Goal: Information Seeking & Learning: Find specific fact

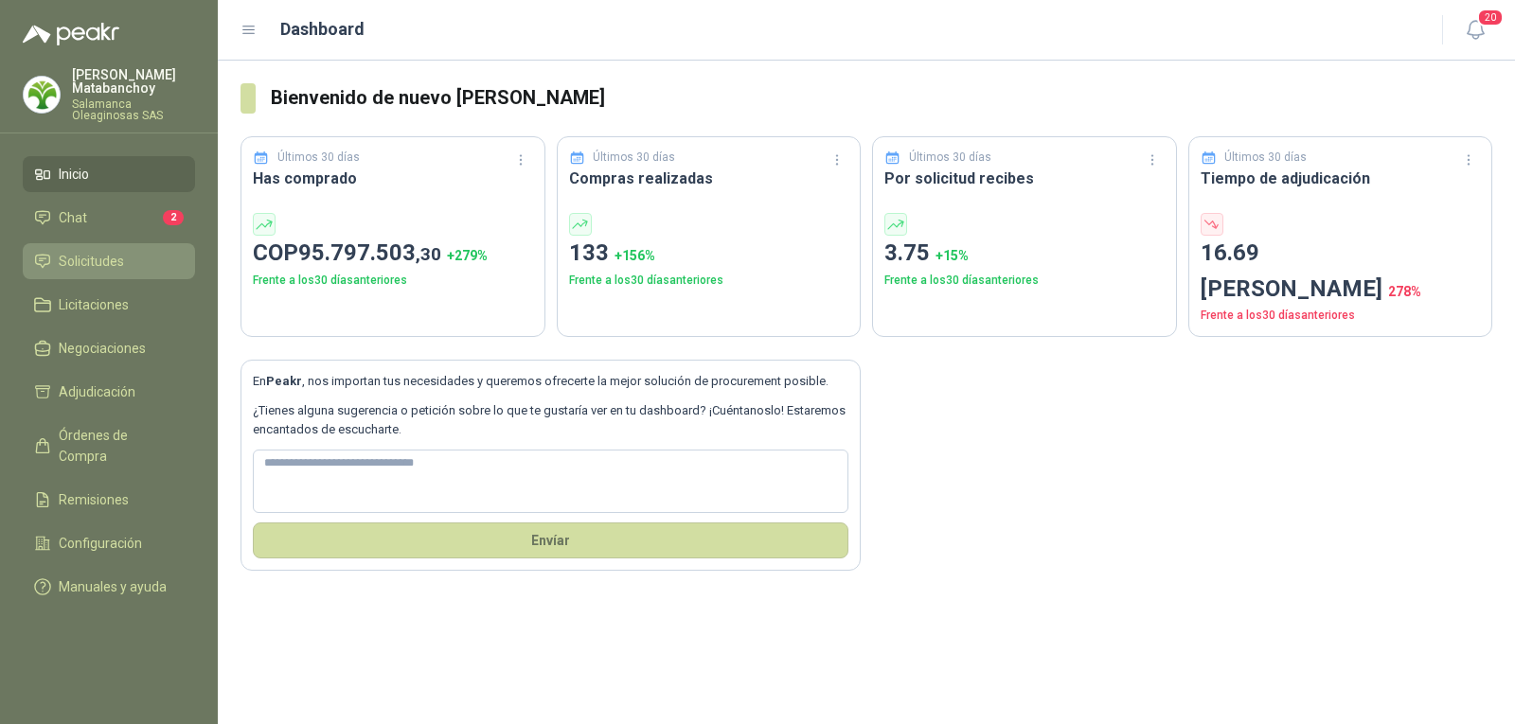
click at [142, 271] on li "Solicitudes" at bounding box center [109, 261] width 150 height 21
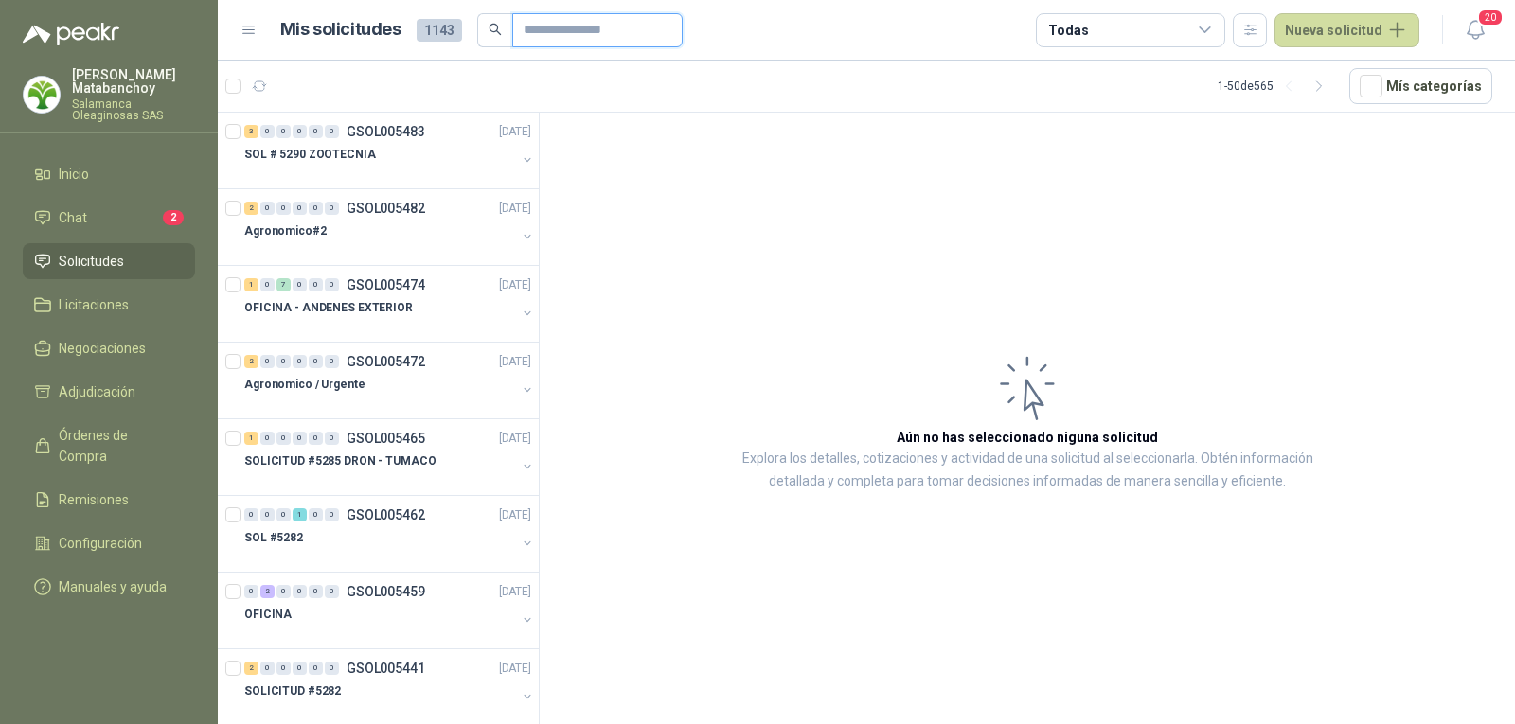
click at [598, 25] on input "text" at bounding box center [590, 30] width 133 height 32
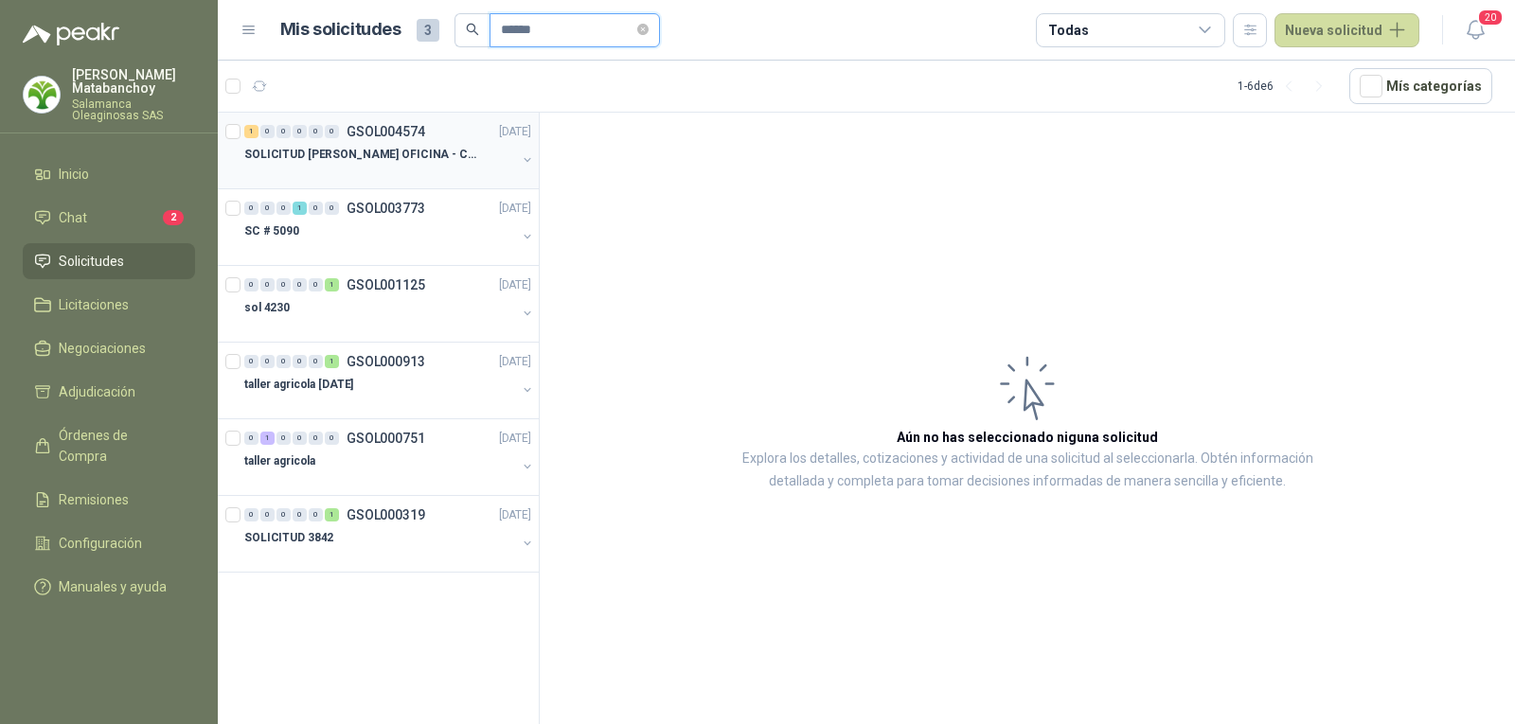
type input "******"
click at [411, 170] on div at bounding box center [380, 173] width 272 height 15
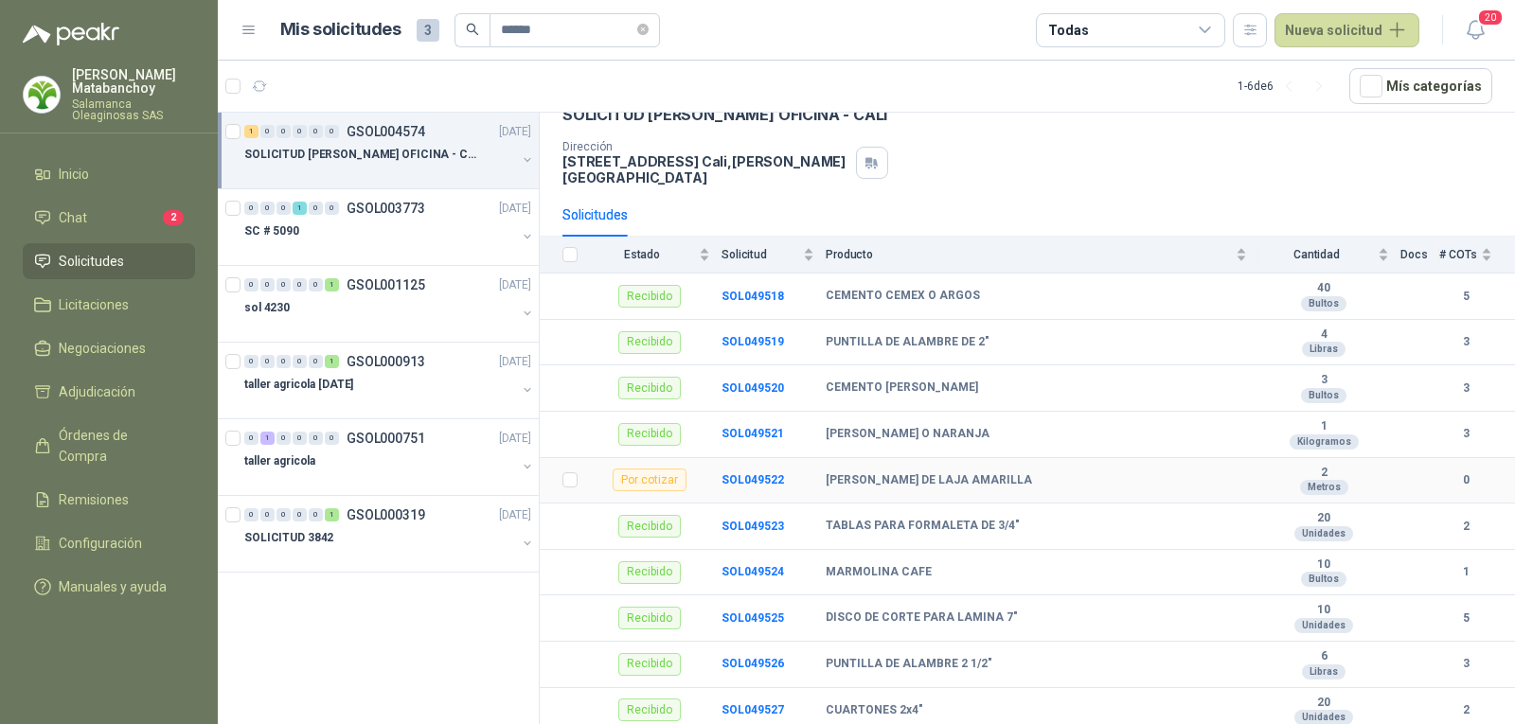
scroll to position [255, 0]
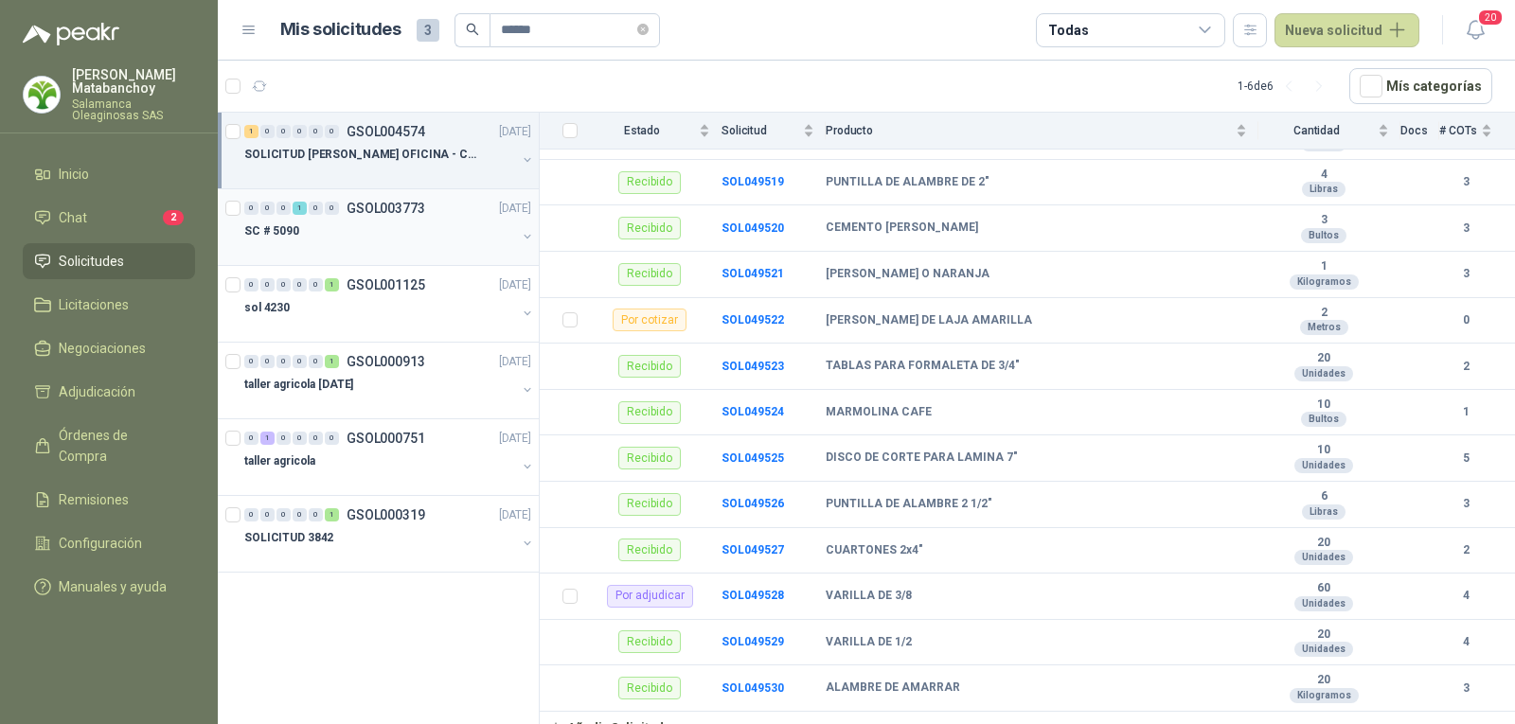
click at [344, 247] on div at bounding box center [380, 249] width 272 height 15
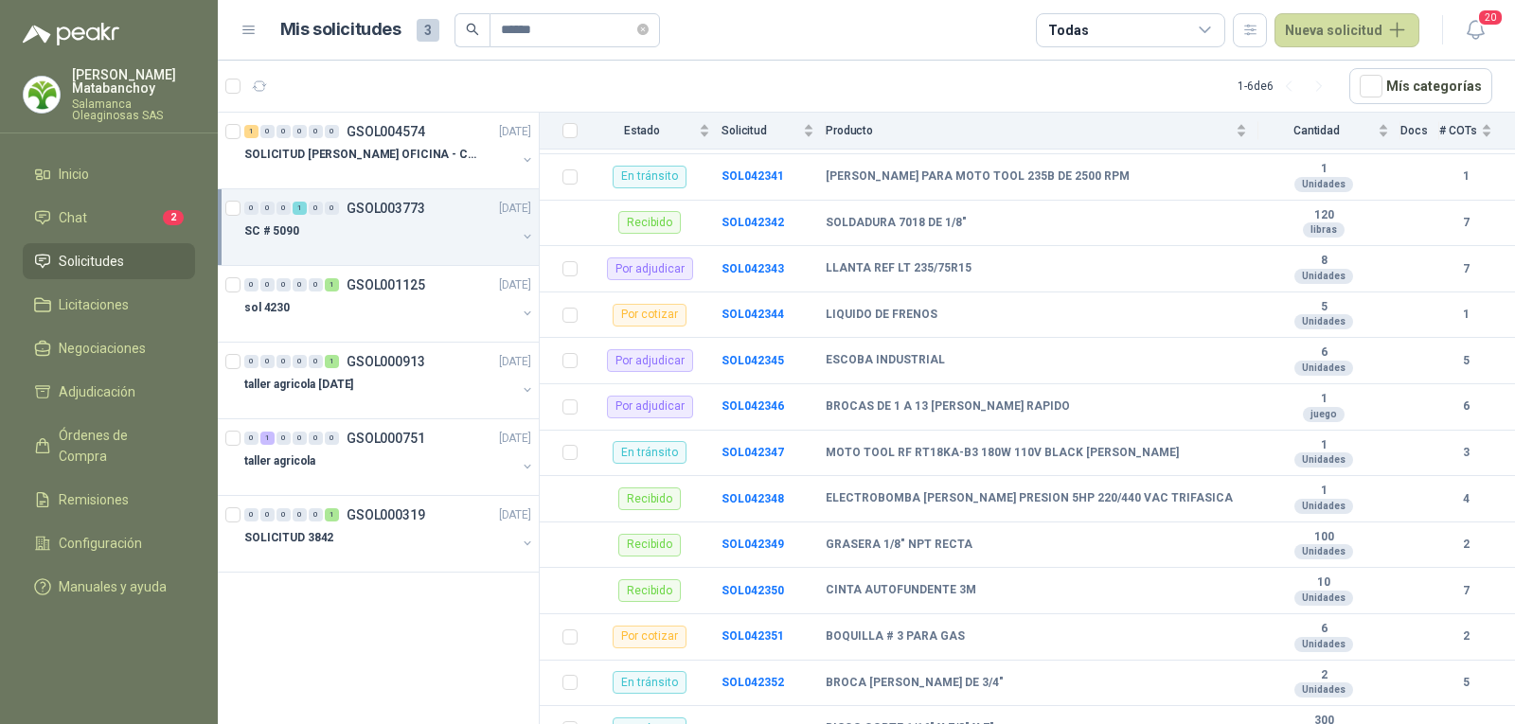
scroll to position [758, 0]
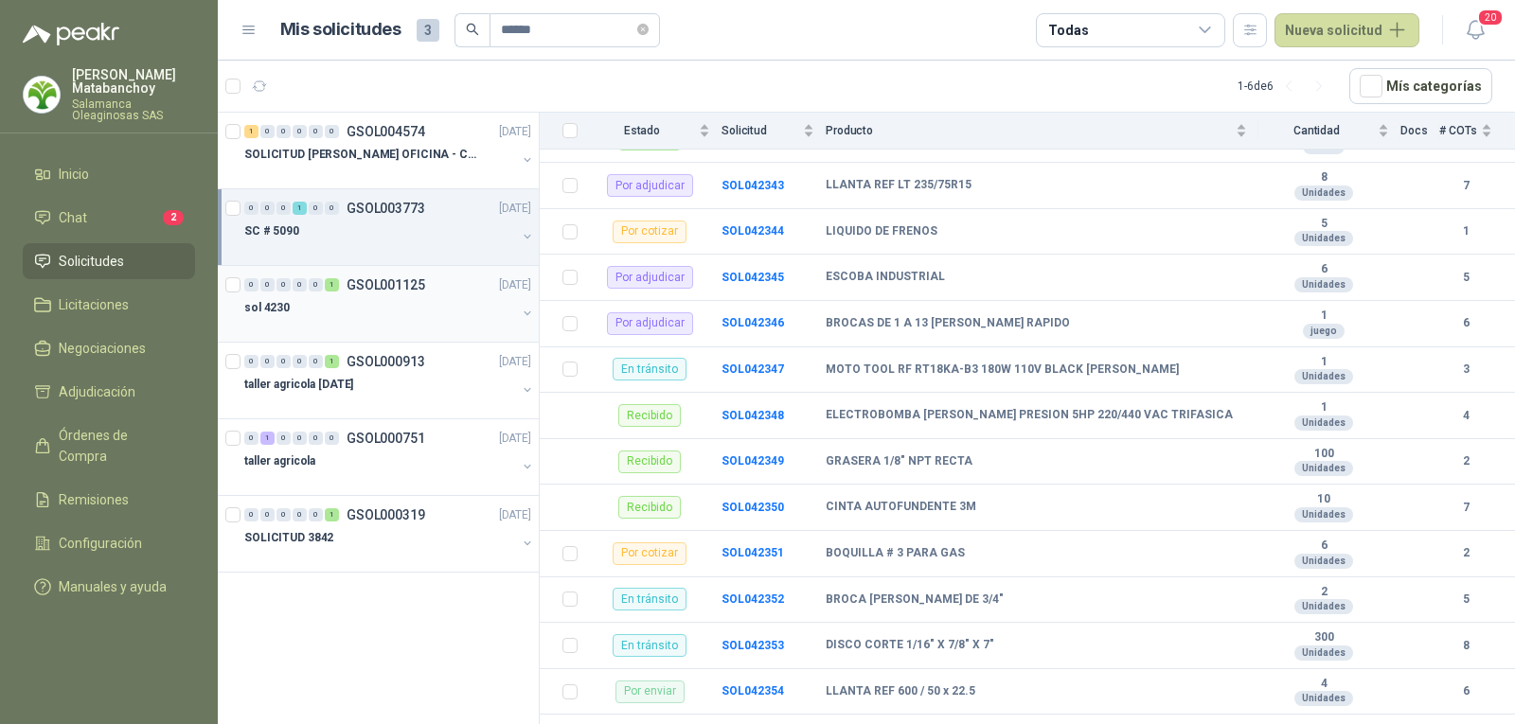
click at [312, 314] on div "sol 4230" at bounding box center [380, 307] width 272 height 23
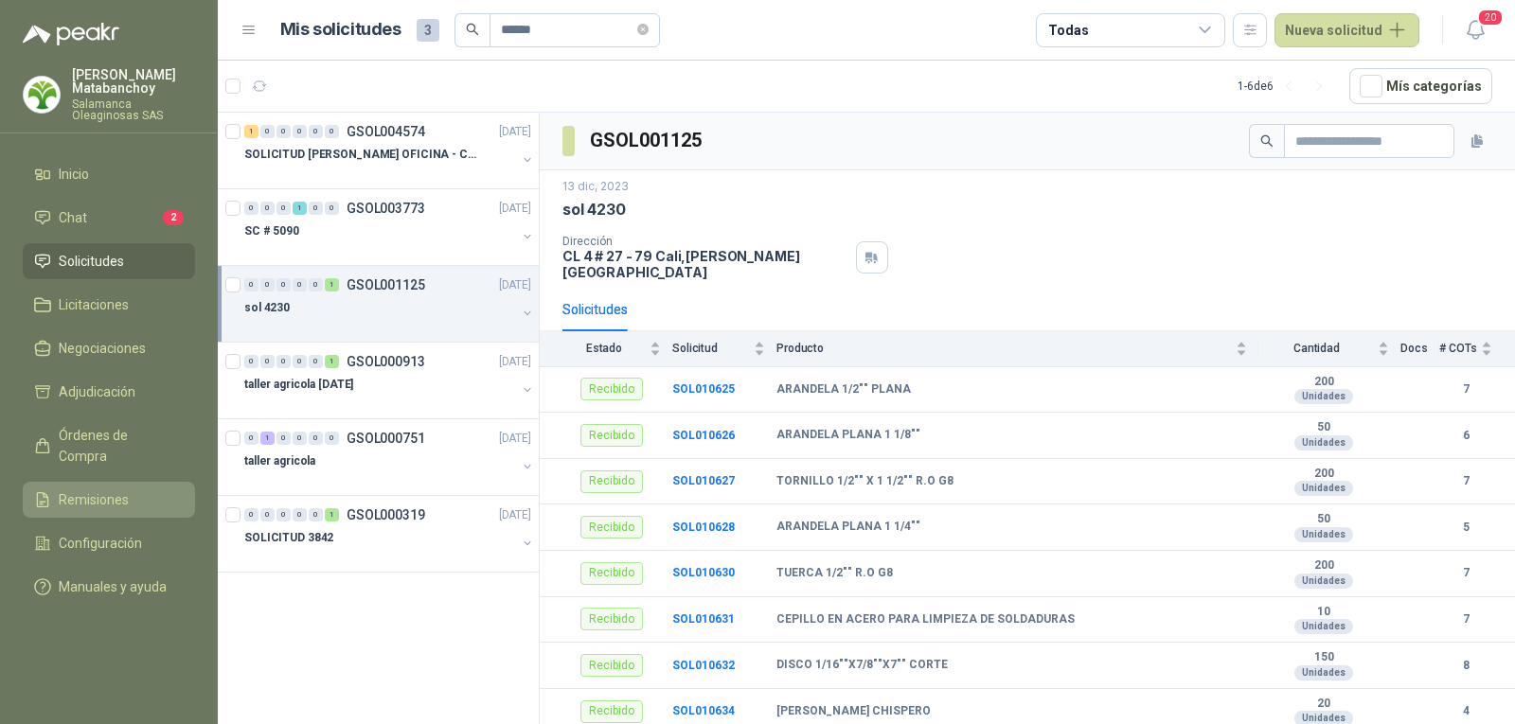
click at [104, 490] on span "Remisiones" at bounding box center [94, 500] width 70 height 21
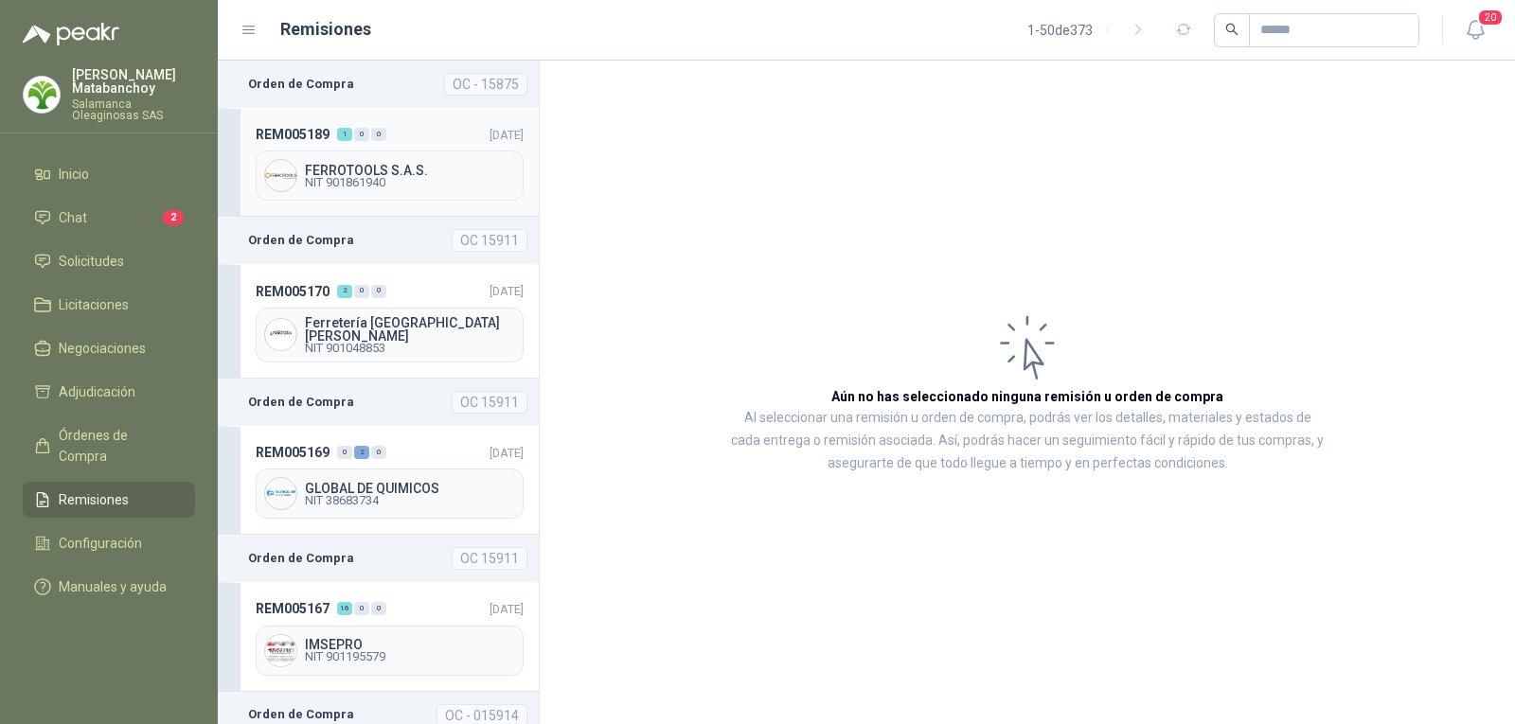
click at [401, 134] on header "REM005189 1 0 0 18/09/2025" at bounding box center [390, 134] width 268 height 21
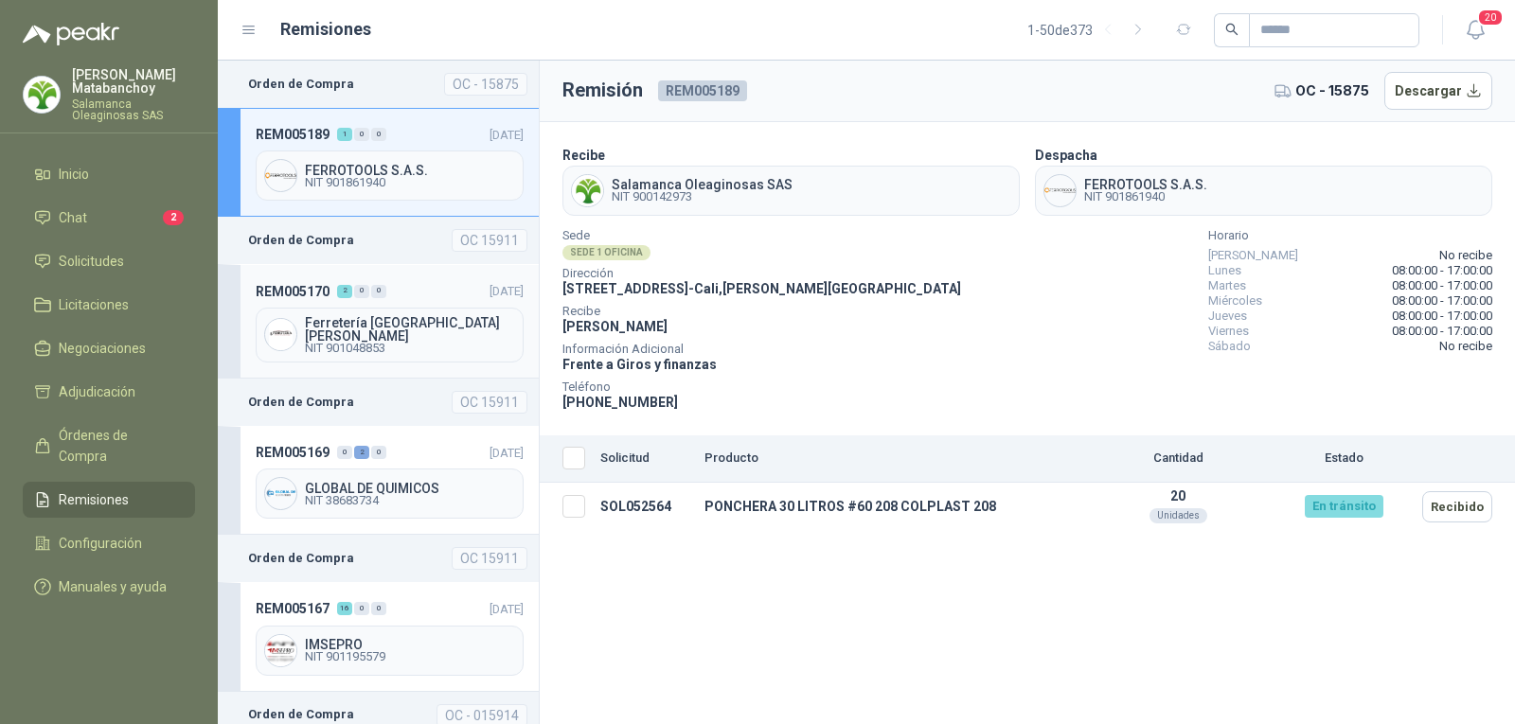
click at [424, 279] on div "REM005170 2 0 0 17/09/2025 Ferretería Industrial del Valle NIT 901048853" at bounding box center [378, 321] width 321 height 114
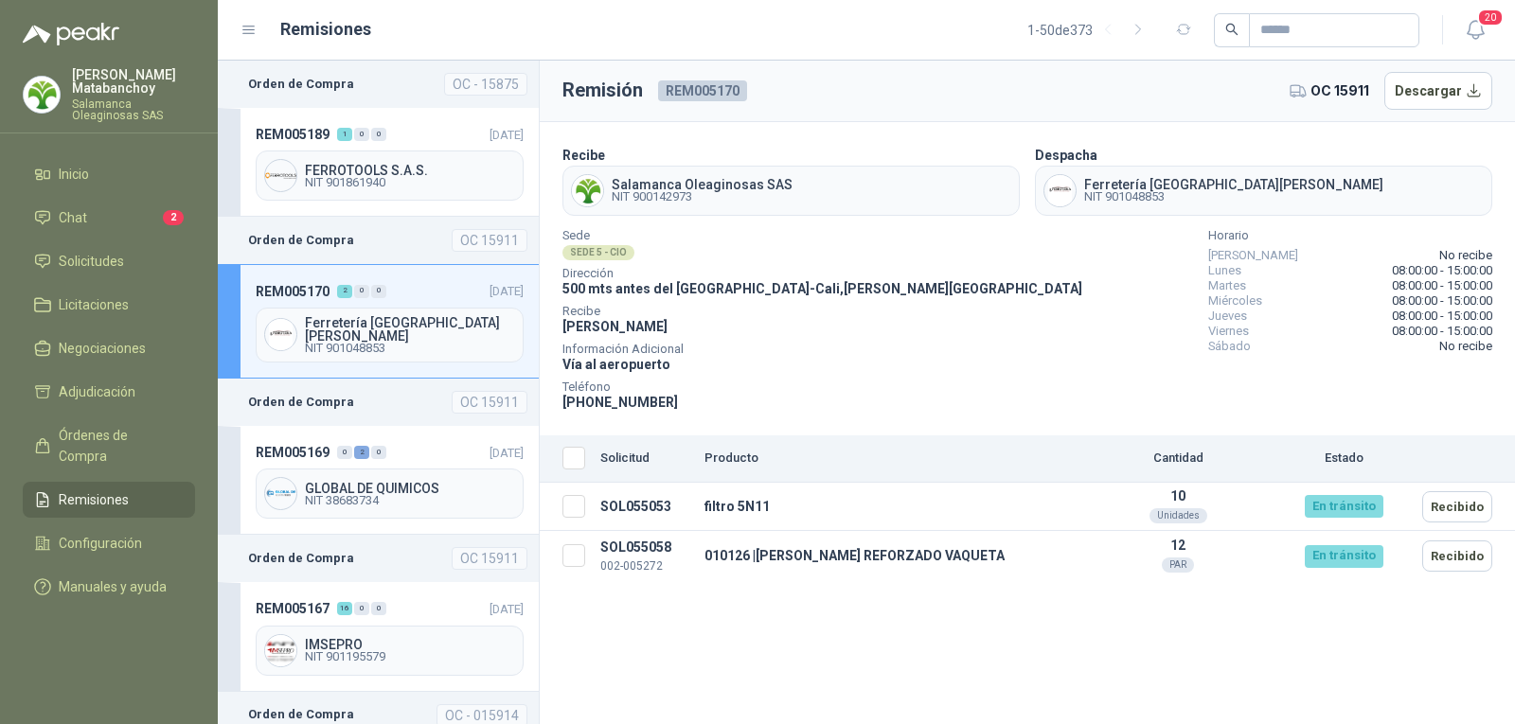
scroll to position [95, 0]
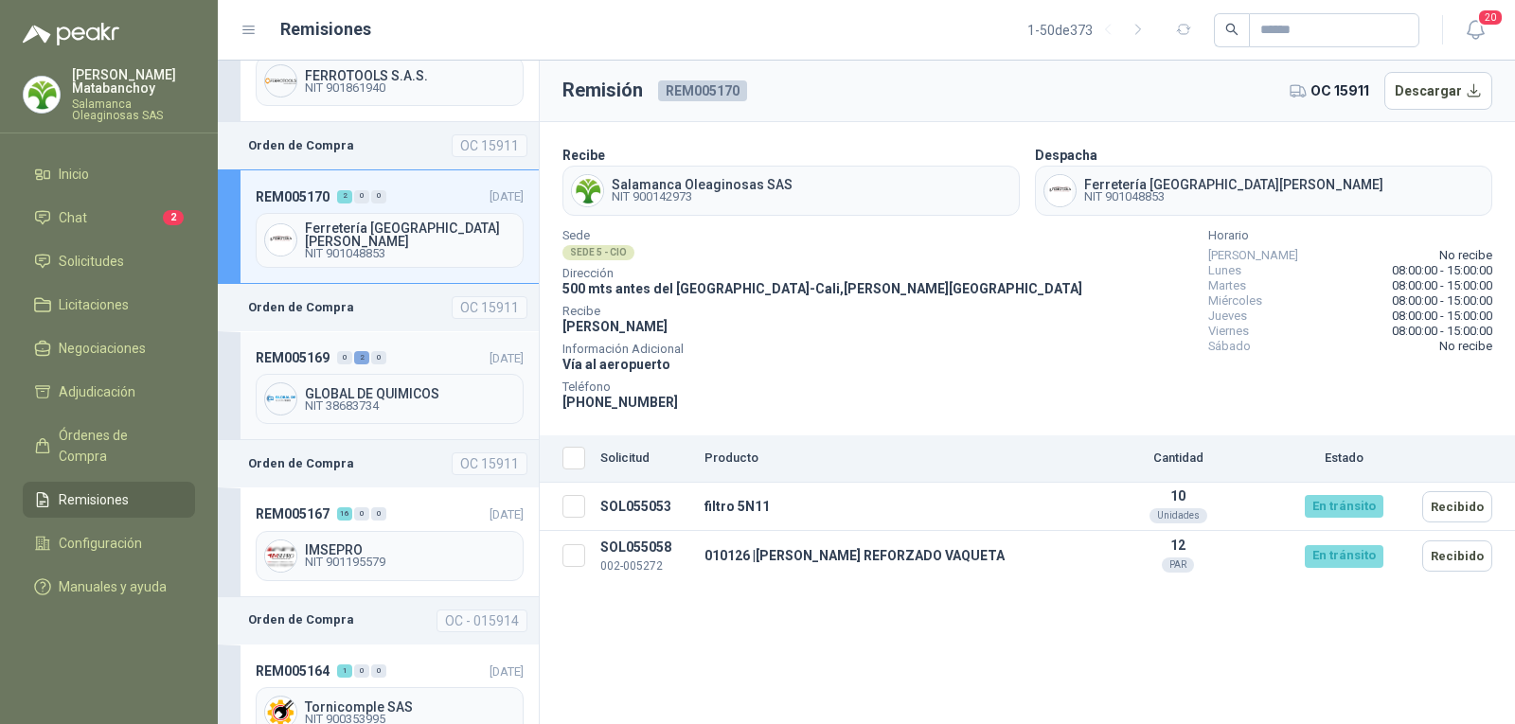
click at [389, 357] on header "REM005169 0 2 0 16/09/2025" at bounding box center [390, 358] width 268 height 21
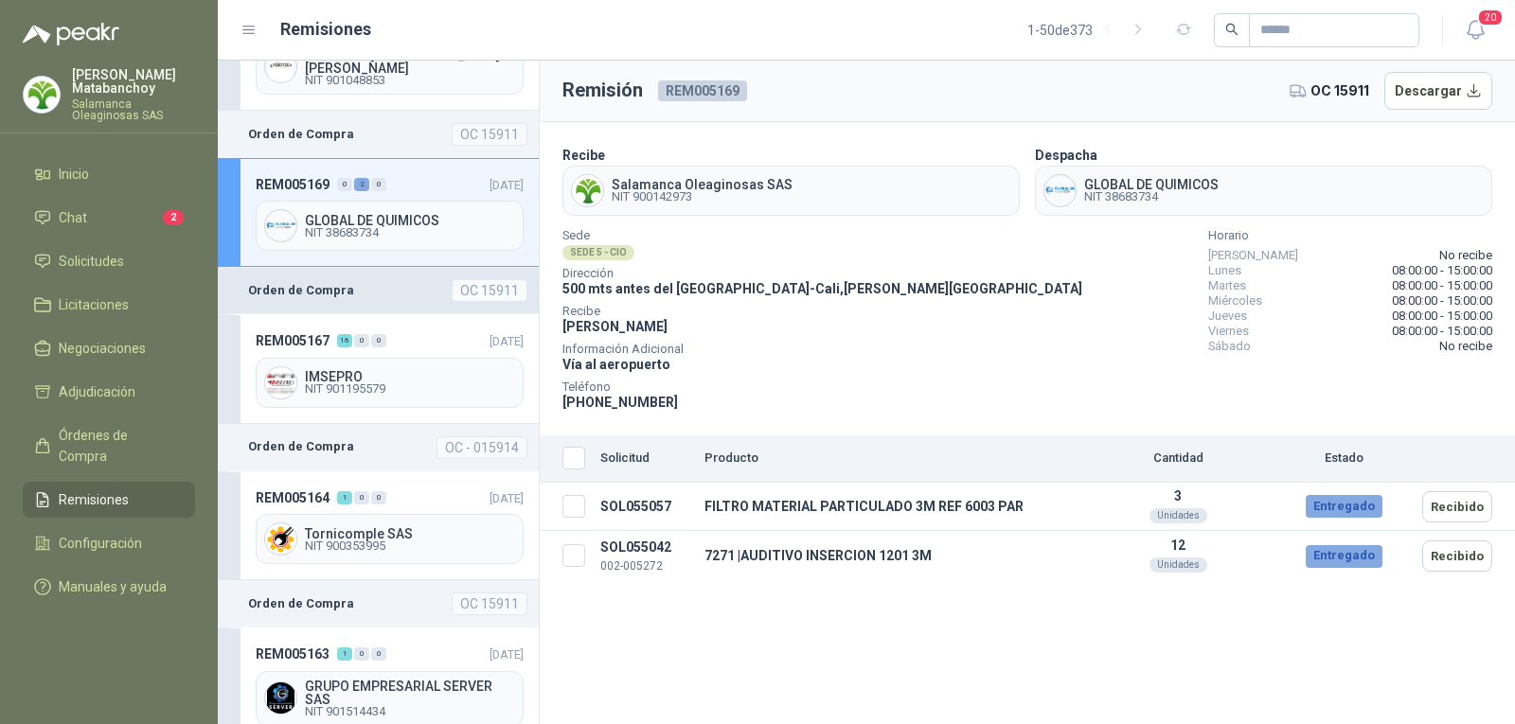
scroll to position [284, 0]
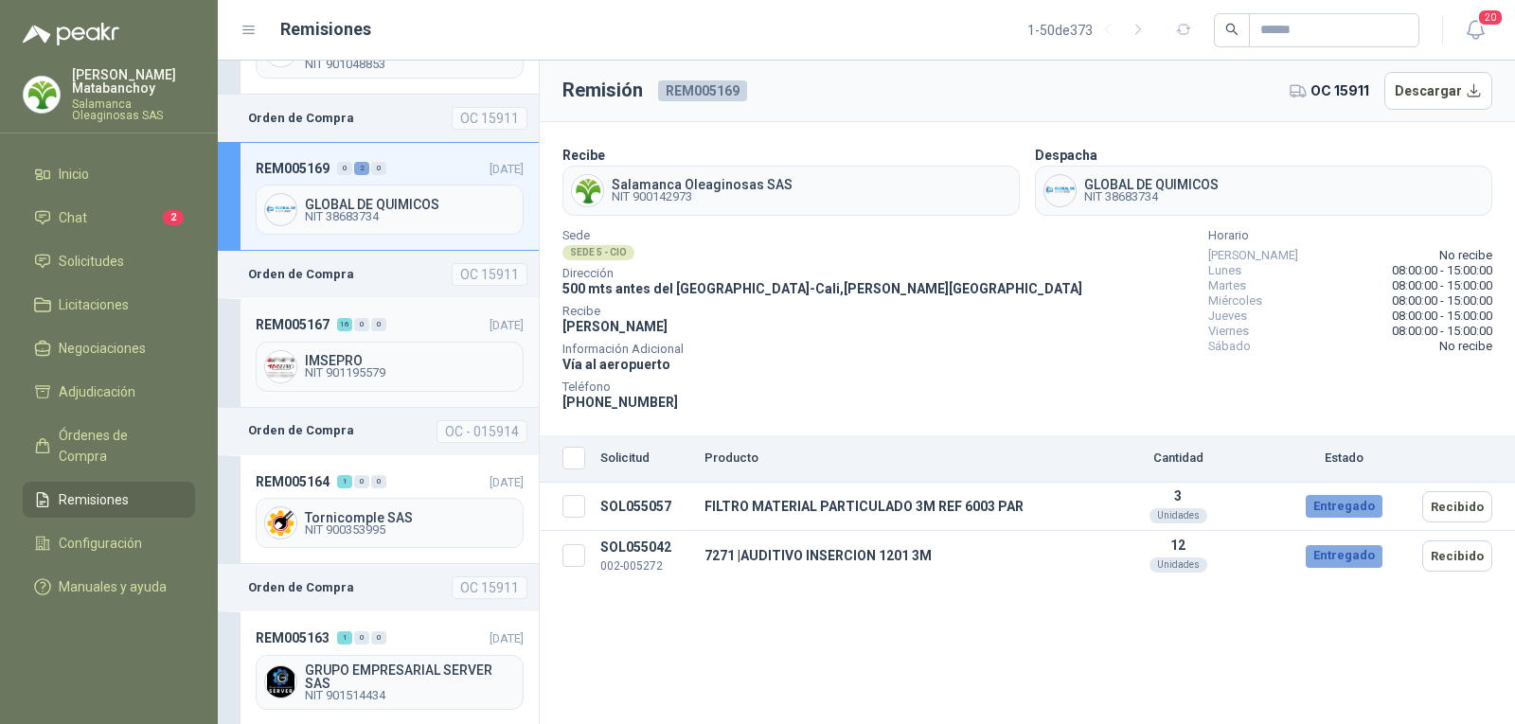
click at [394, 329] on header "REM005167 16 0 0 16/09/2025" at bounding box center [390, 324] width 268 height 21
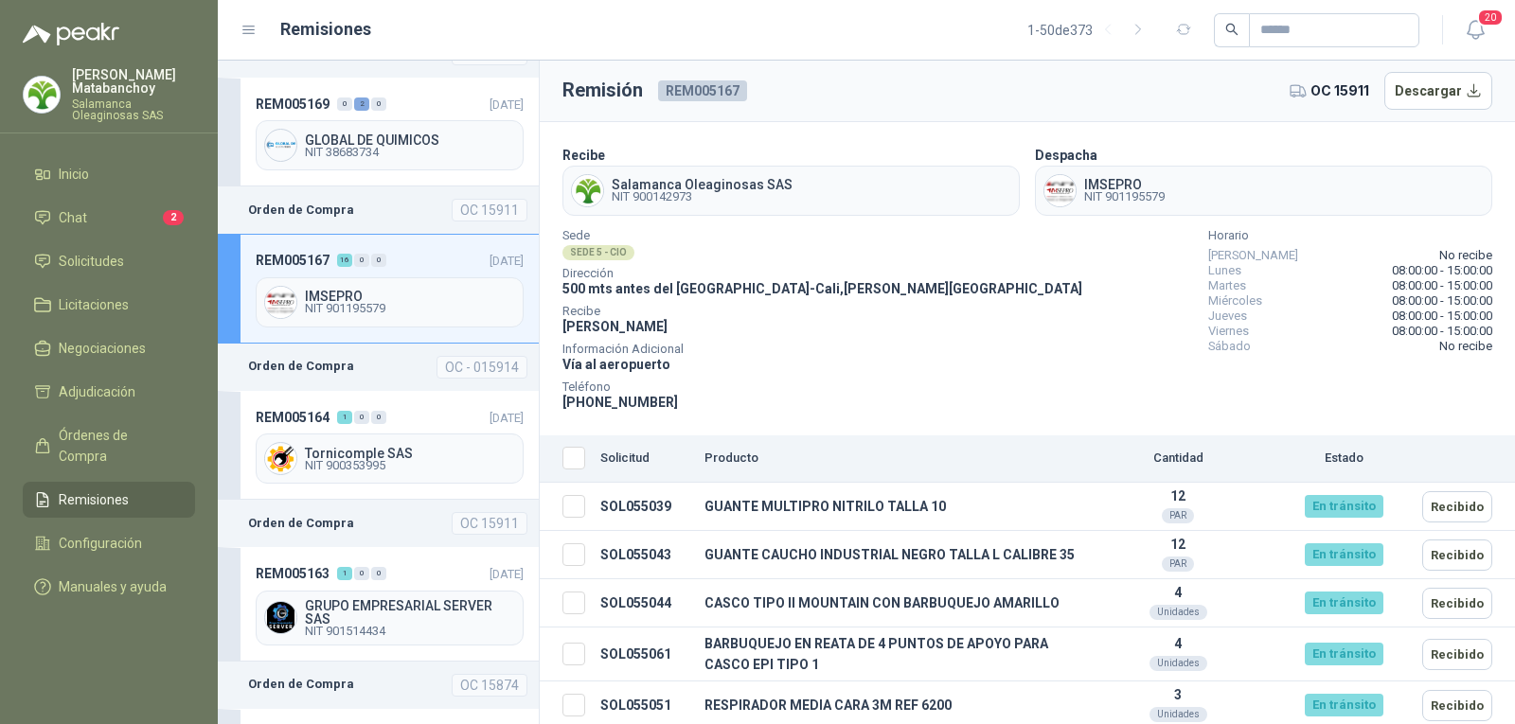
scroll to position [379, 0]
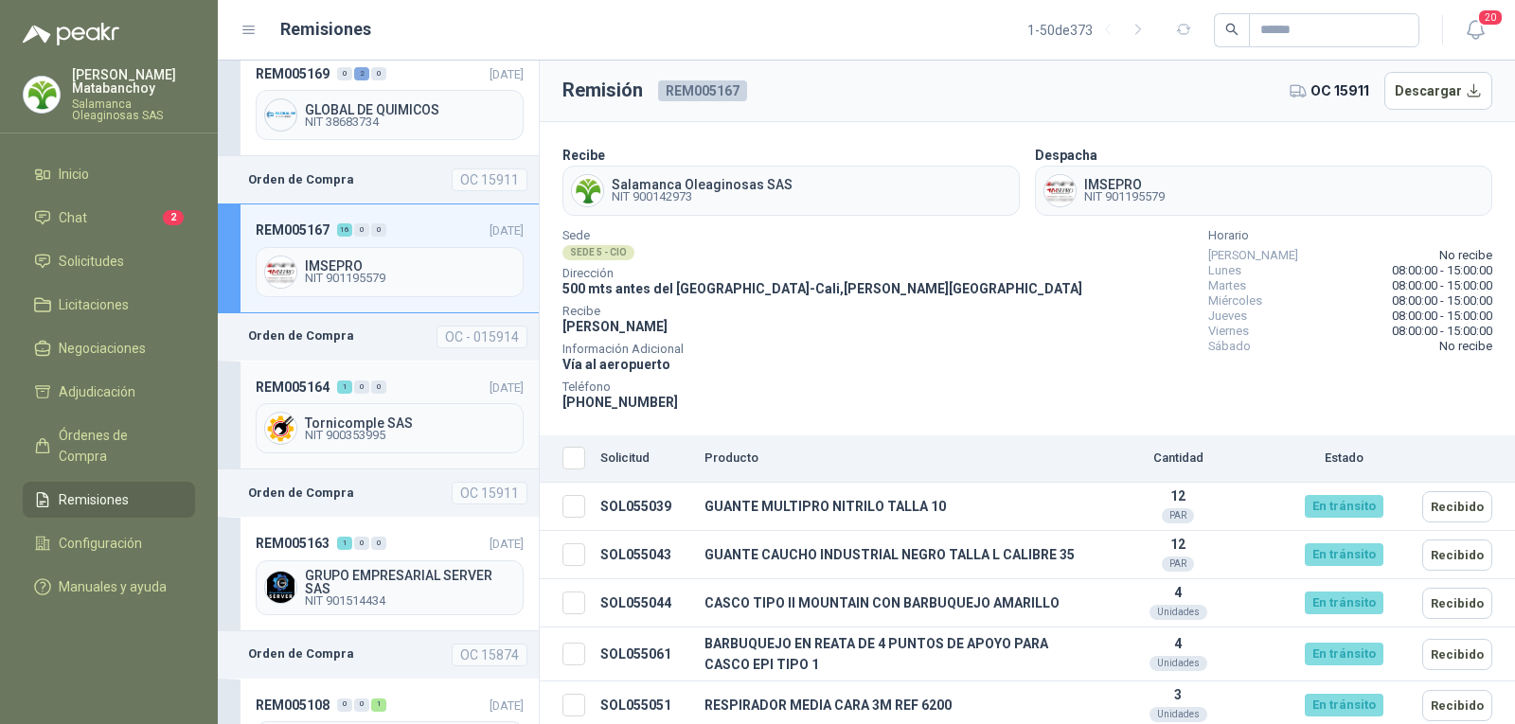
click at [384, 383] on div "0" at bounding box center [378, 387] width 15 height 13
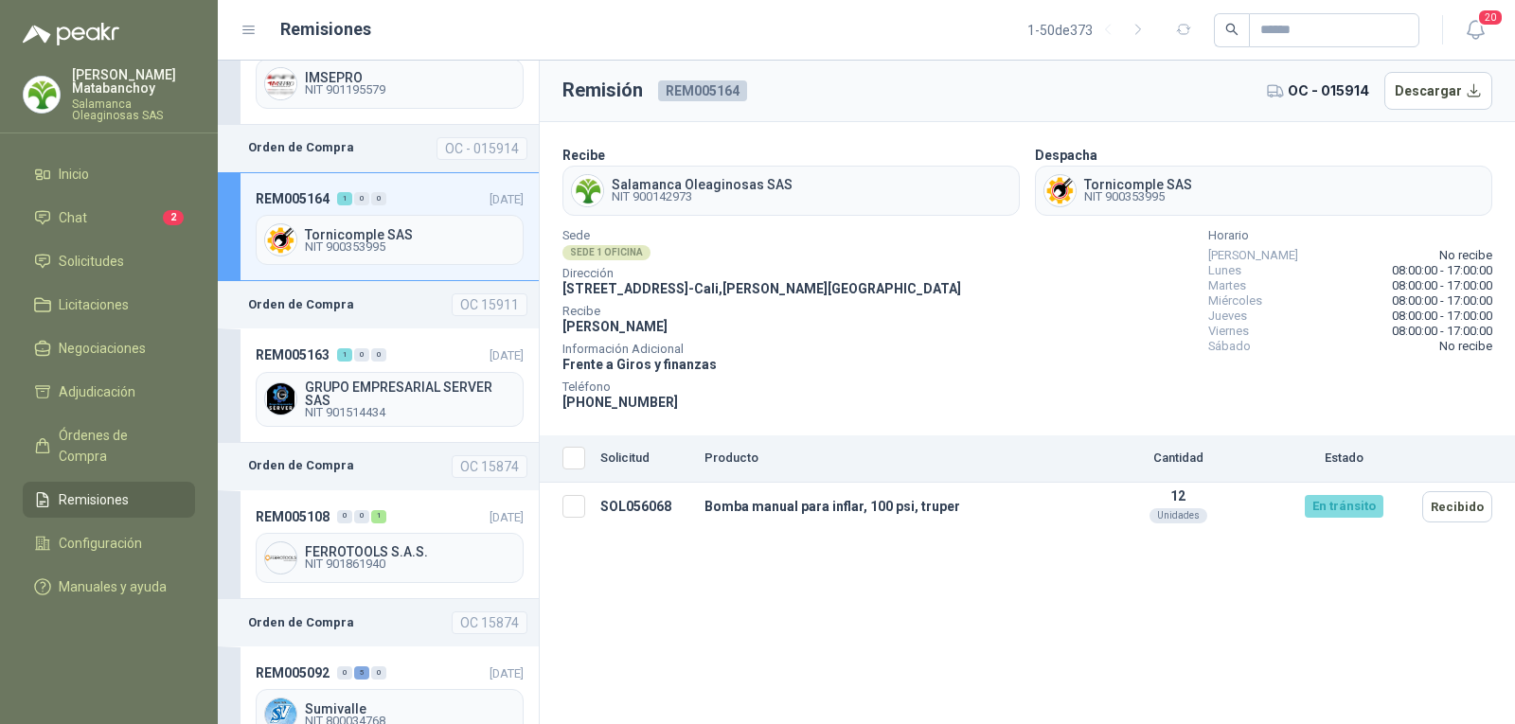
scroll to position [568, 0]
click at [388, 356] on header "REM005163 1 0 0 16/09/2025" at bounding box center [390, 354] width 268 height 21
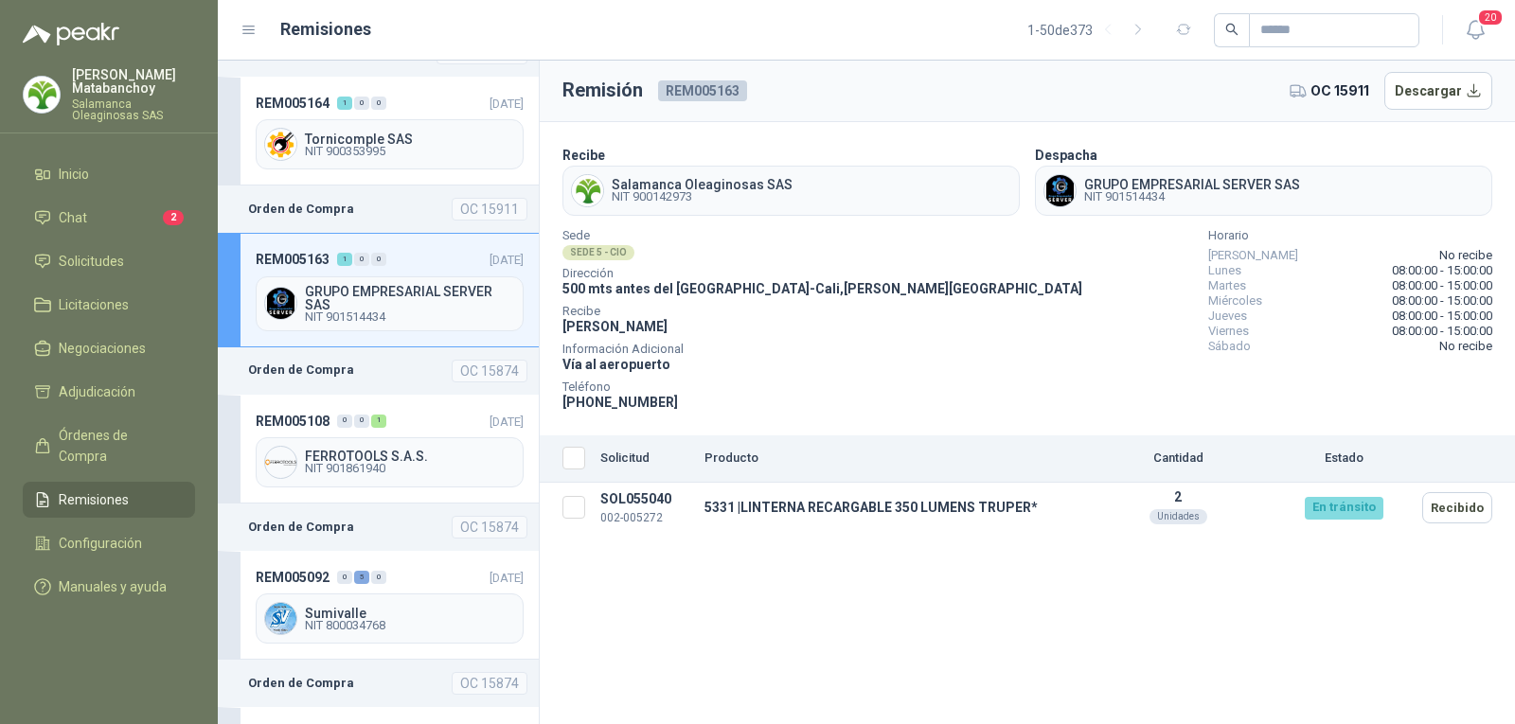
scroll to position [758, 0]
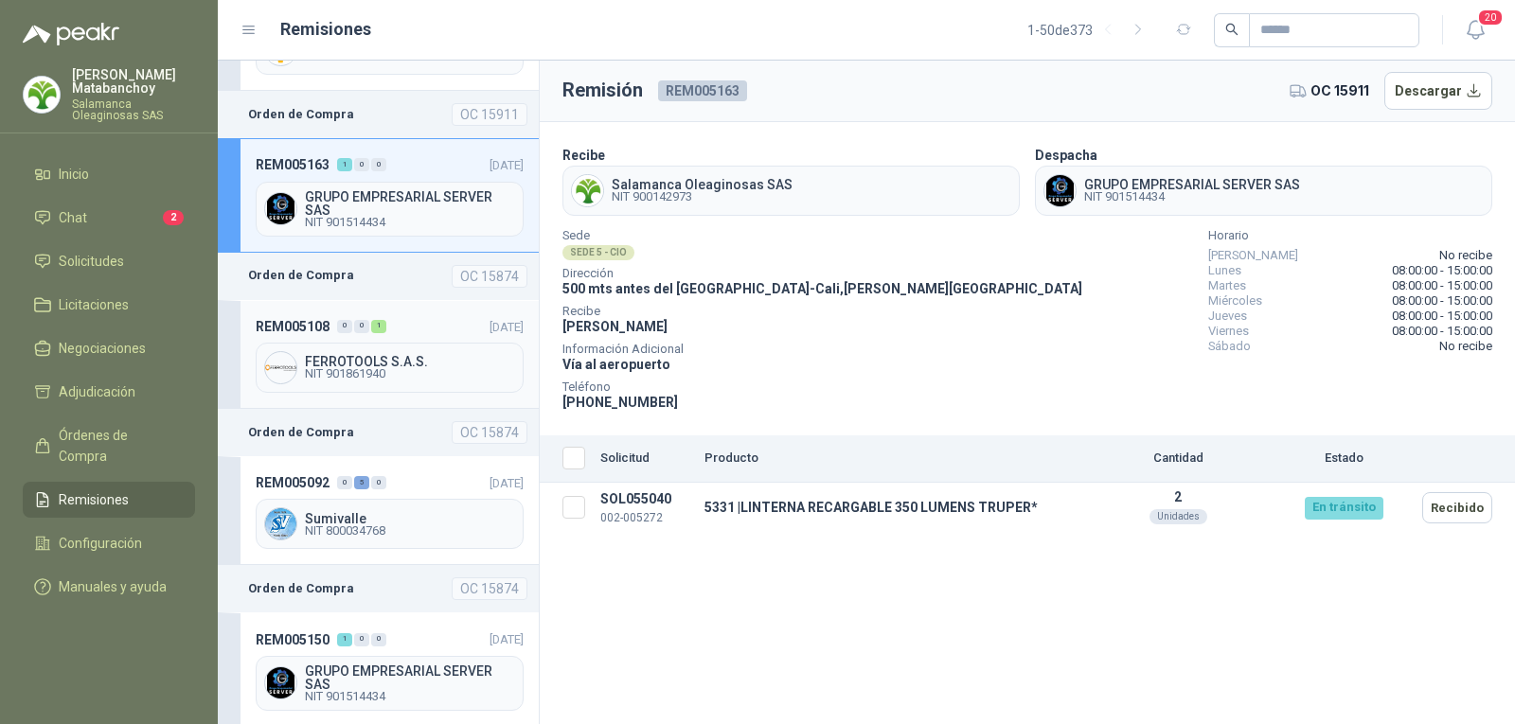
click at [389, 356] on span "FERROTOOLS S.A.S." at bounding box center [410, 361] width 210 height 13
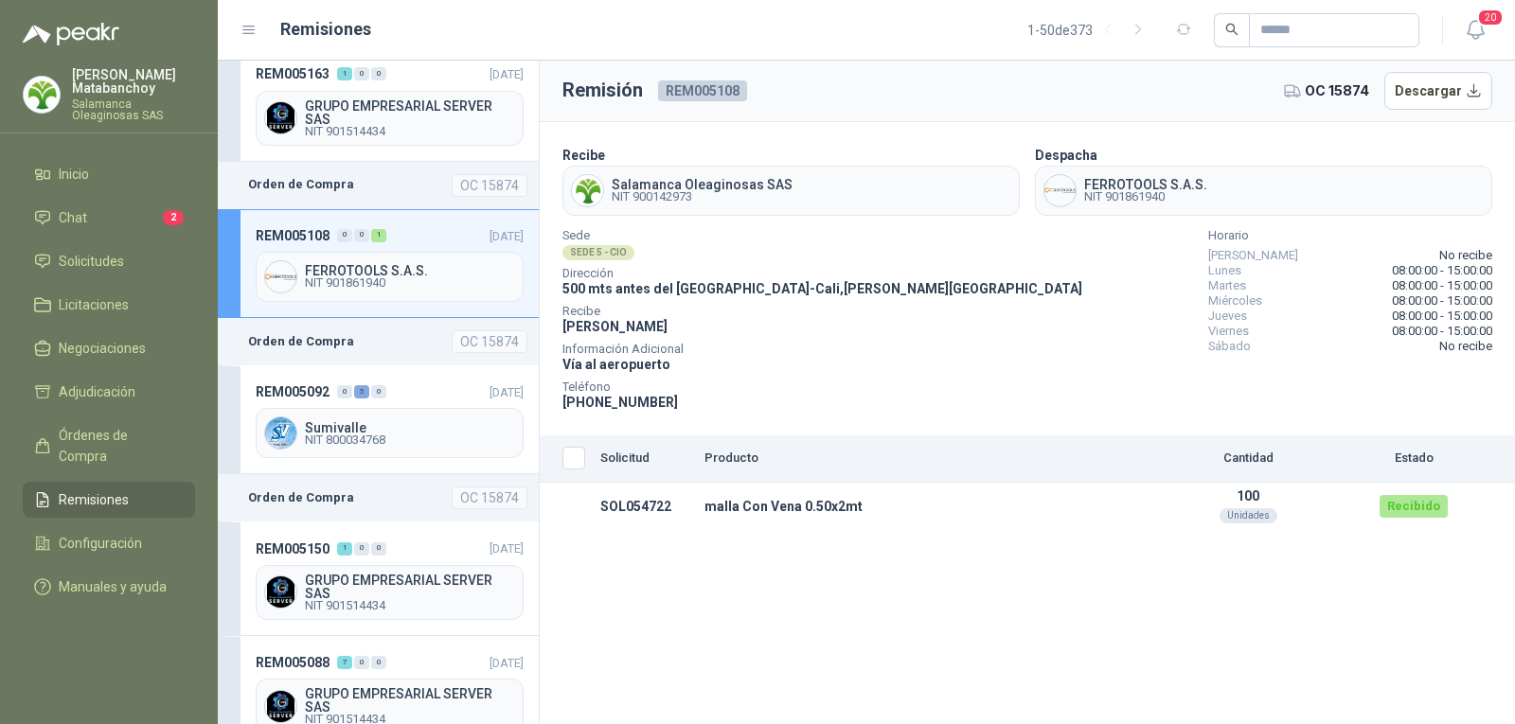
scroll to position [852, 0]
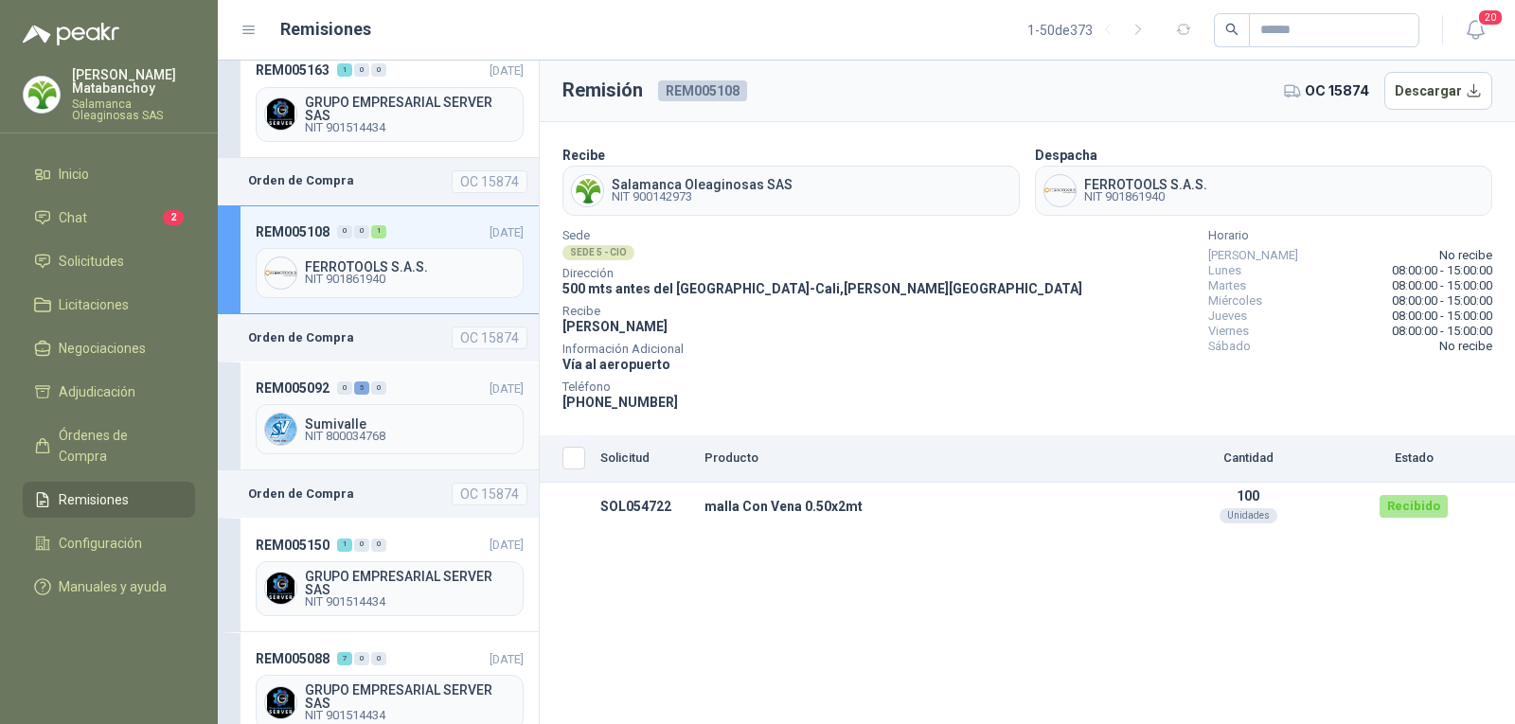
click at [388, 378] on header "REM005092 0 5 0 08/09/2025" at bounding box center [390, 388] width 268 height 21
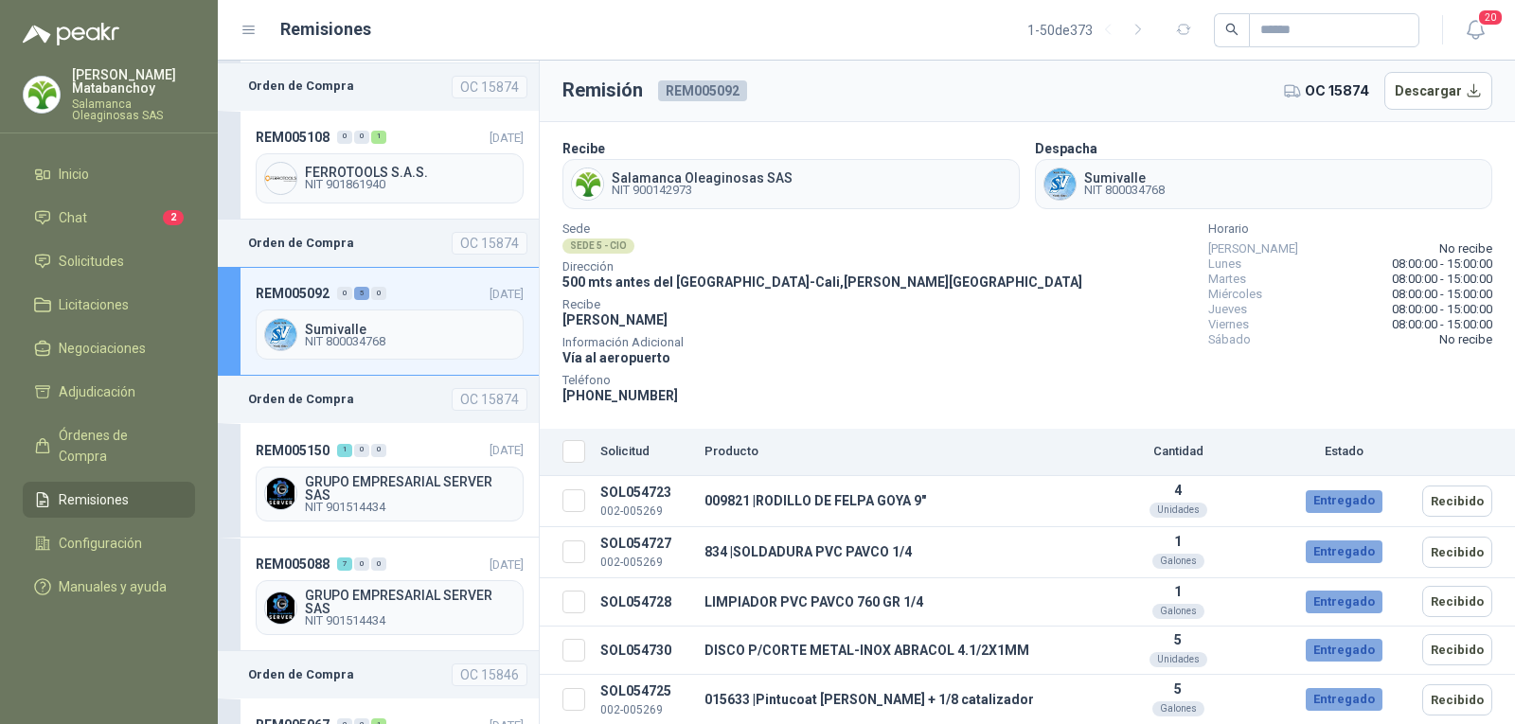
scroll to position [8, 0]
click at [441, 439] on header "REM005150 1 0 0 15/09/2025" at bounding box center [390, 449] width 268 height 21
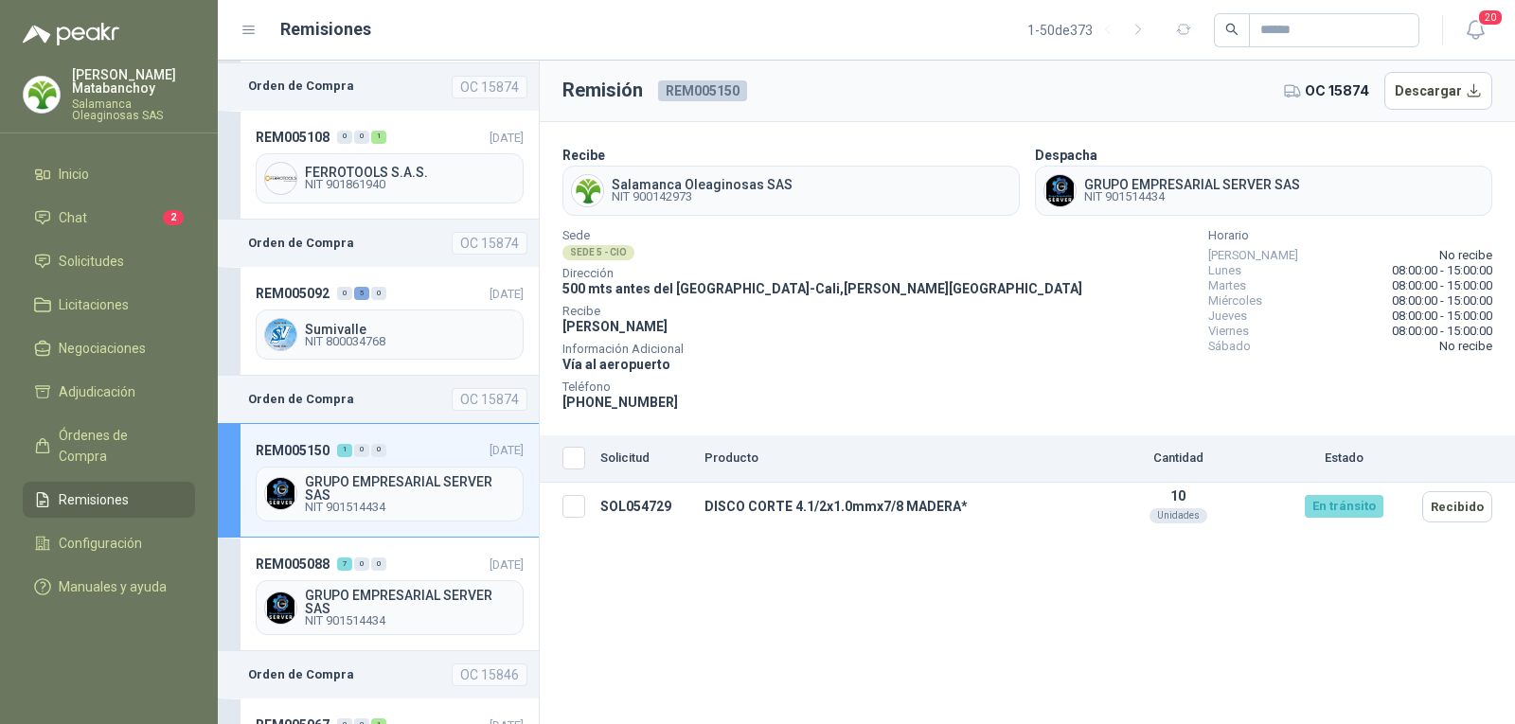
click at [42, 85] on img at bounding box center [42, 95] width 36 height 36
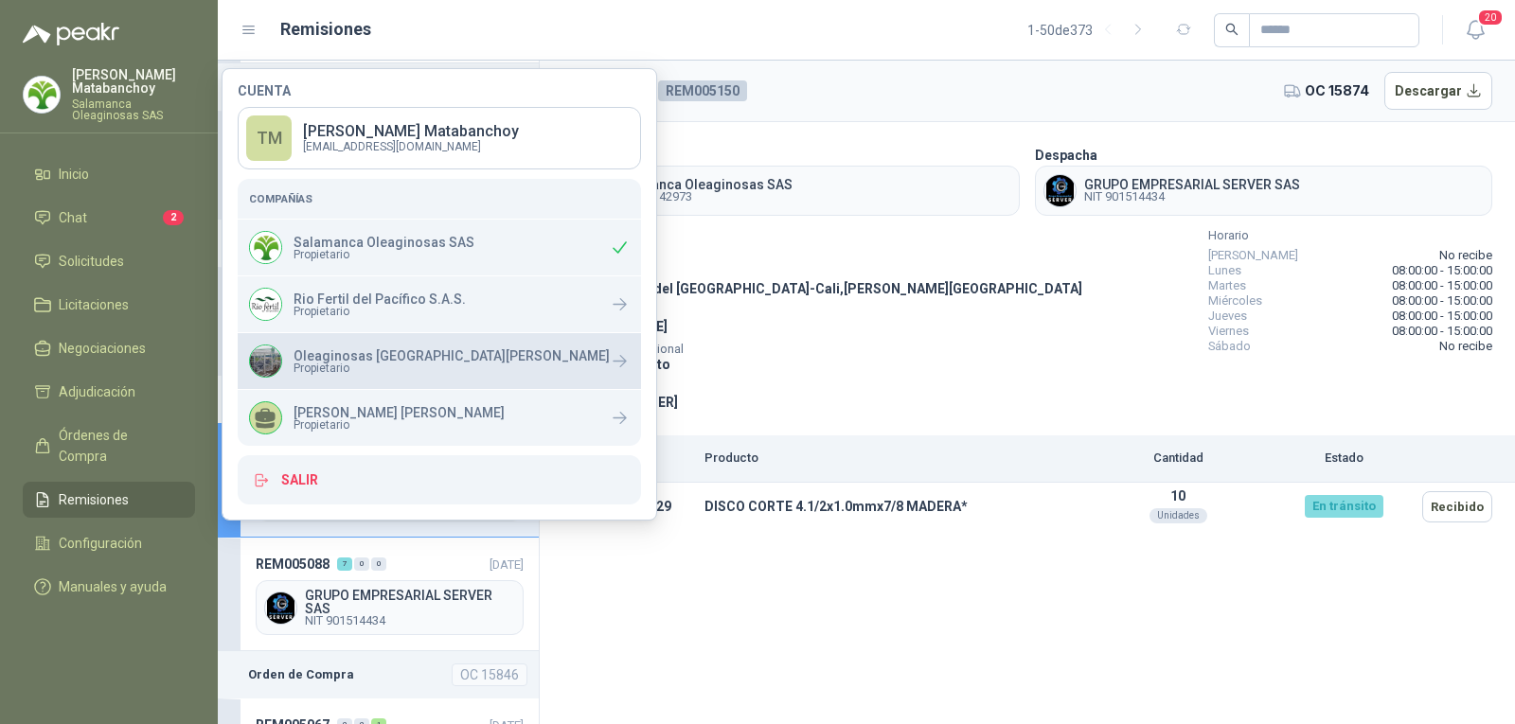
click at [304, 353] on p "Oleaginosas [GEOGRAPHIC_DATA][PERSON_NAME]" at bounding box center [452, 355] width 316 height 13
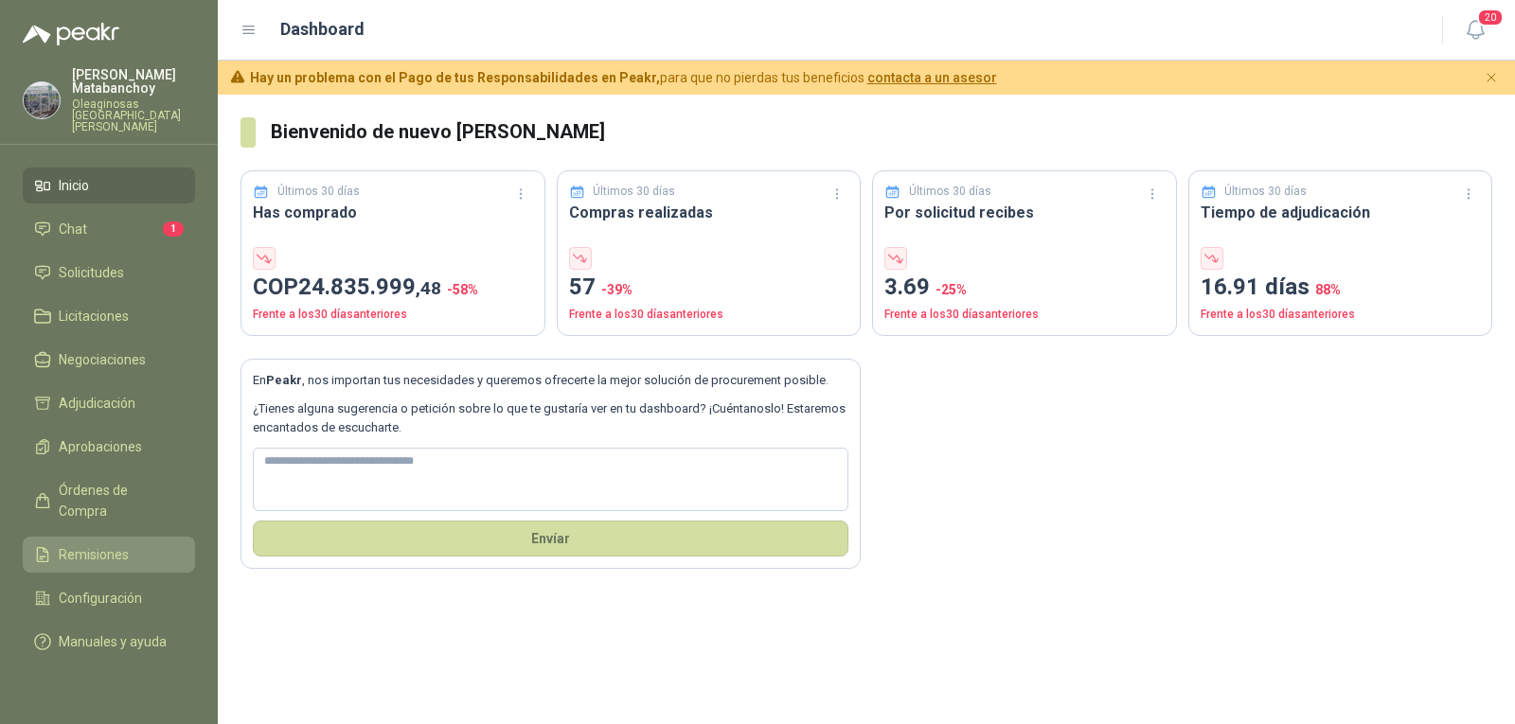
click at [107, 537] on link "Remisiones" at bounding box center [109, 555] width 172 height 36
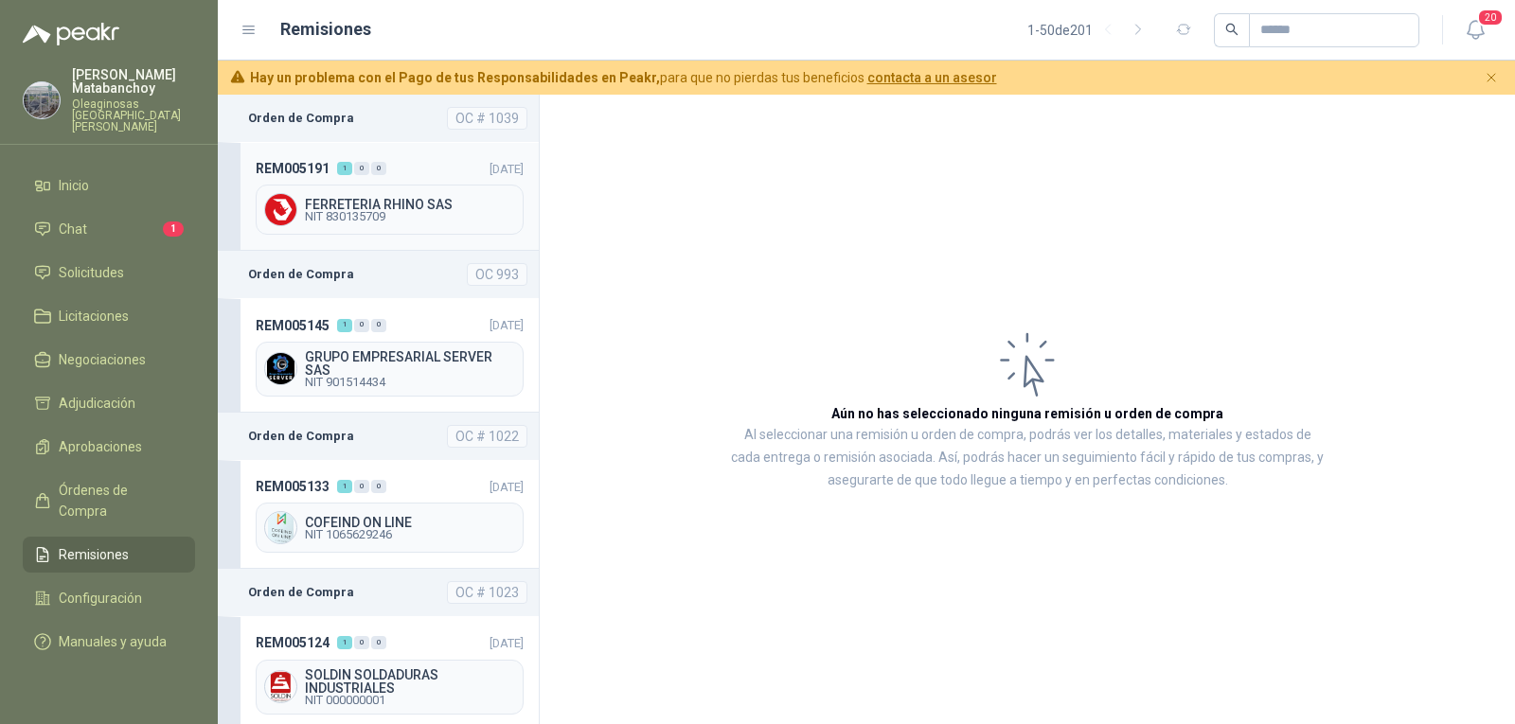
click at [411, 170] on header "REM005191 1 0 0 [DATE]" at bounding box center [390, 168] width 268 height 21
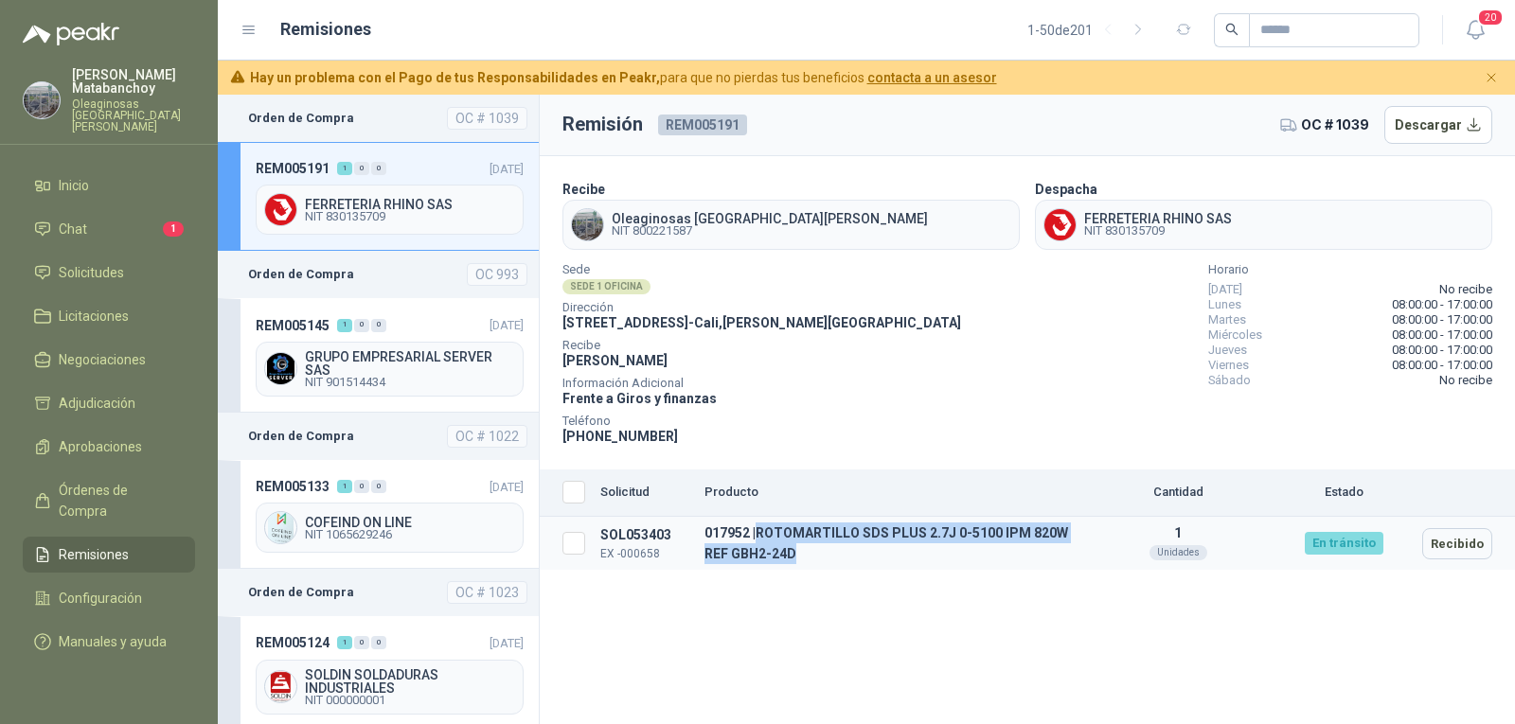
drag, startPoint x: 763, startPoint y: 535, endPoint x: 845, endPoint y: 551, distance: 83.0
click at [845, 551] on td "017952 | ROTOMARTILLO SDS PLUS 2.7J 0-5100 IPM 820W REF GBH2-24D" at bounding box center [890, 544] width 386 height 54
copy td "ROTOMARTILLO SDS PLUS 2.7J 0-5100 IPM 820W REF GBH2-24D"
click at [342, 331] on div "REM005145 1 0 0" at bounding box center [321, 324] width 131 height 21
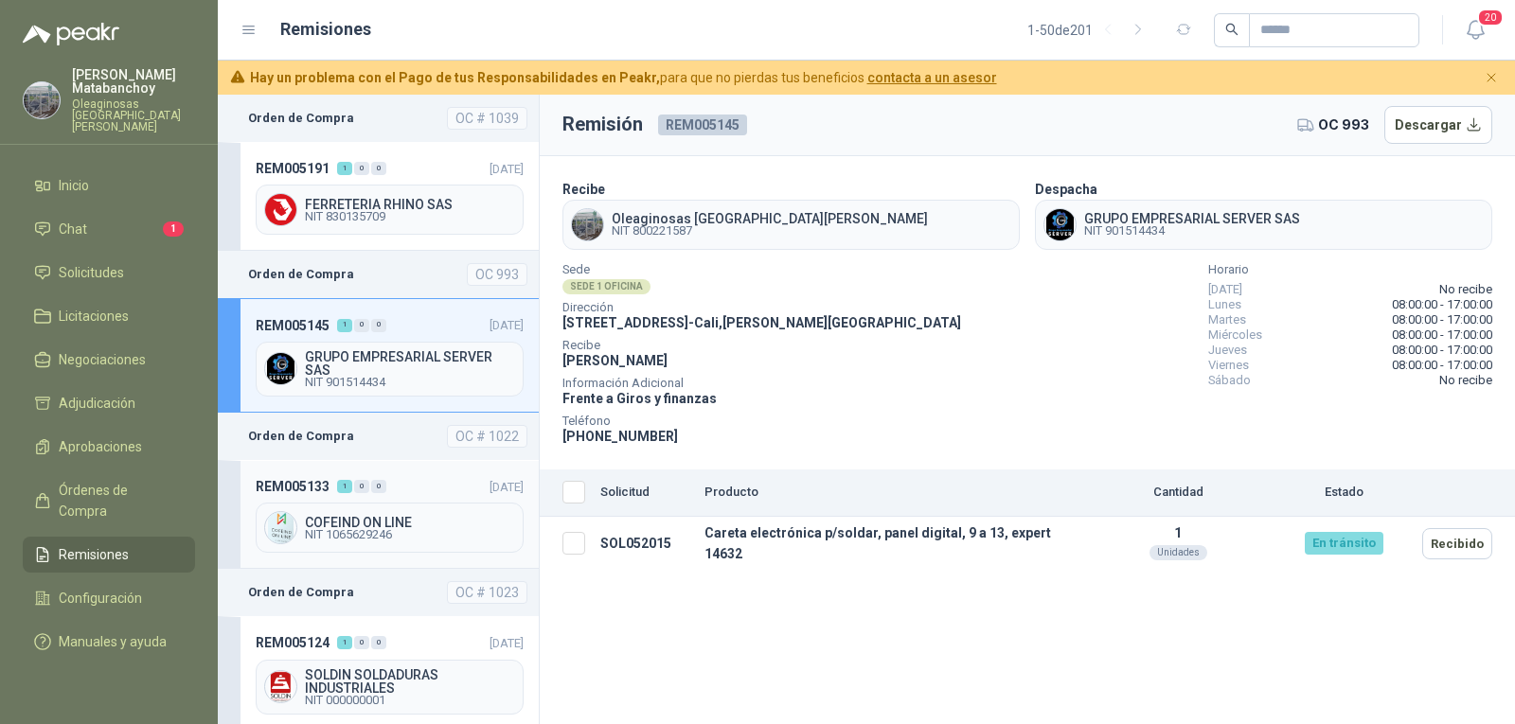
click at [378, 487] on div "0" at bounding box center [378, 486] width 15 height 13
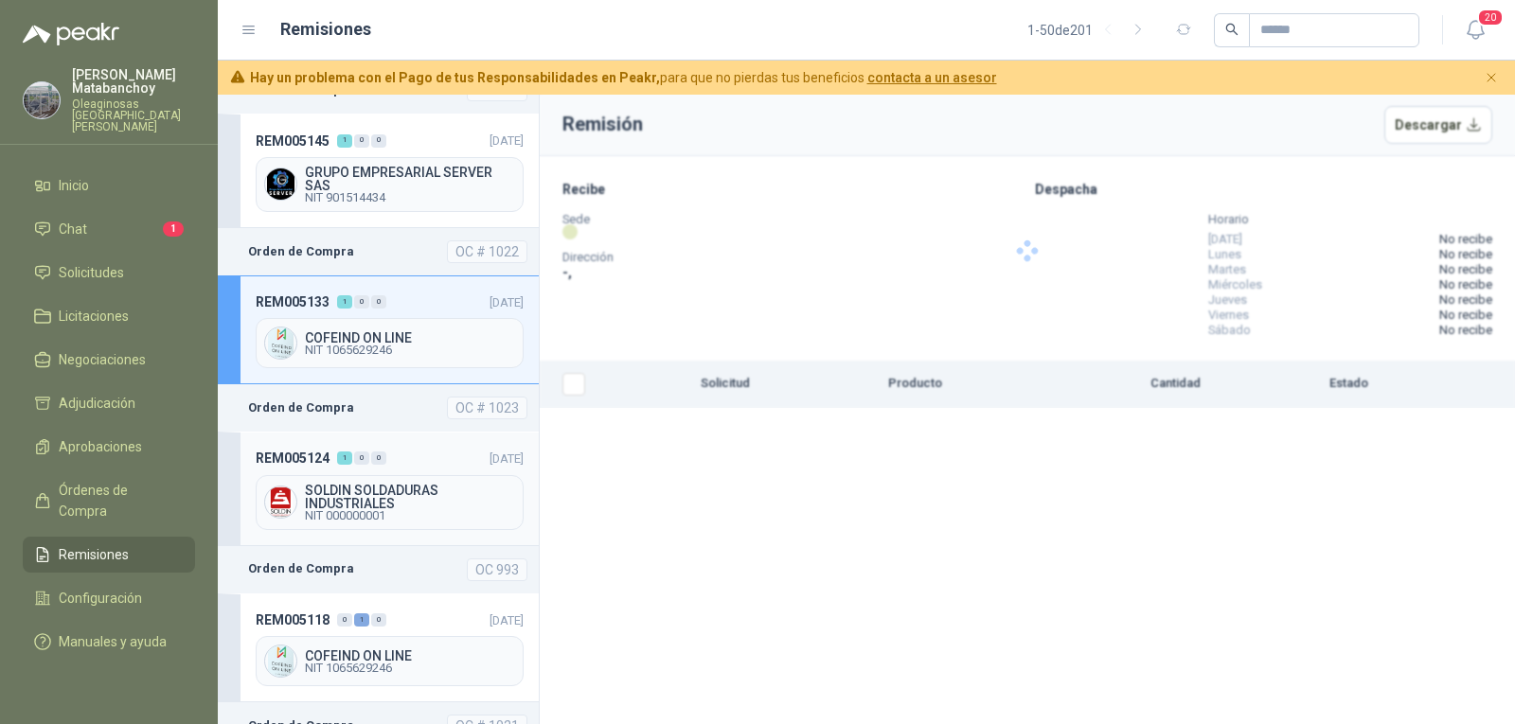
scroll to position [189, 0]
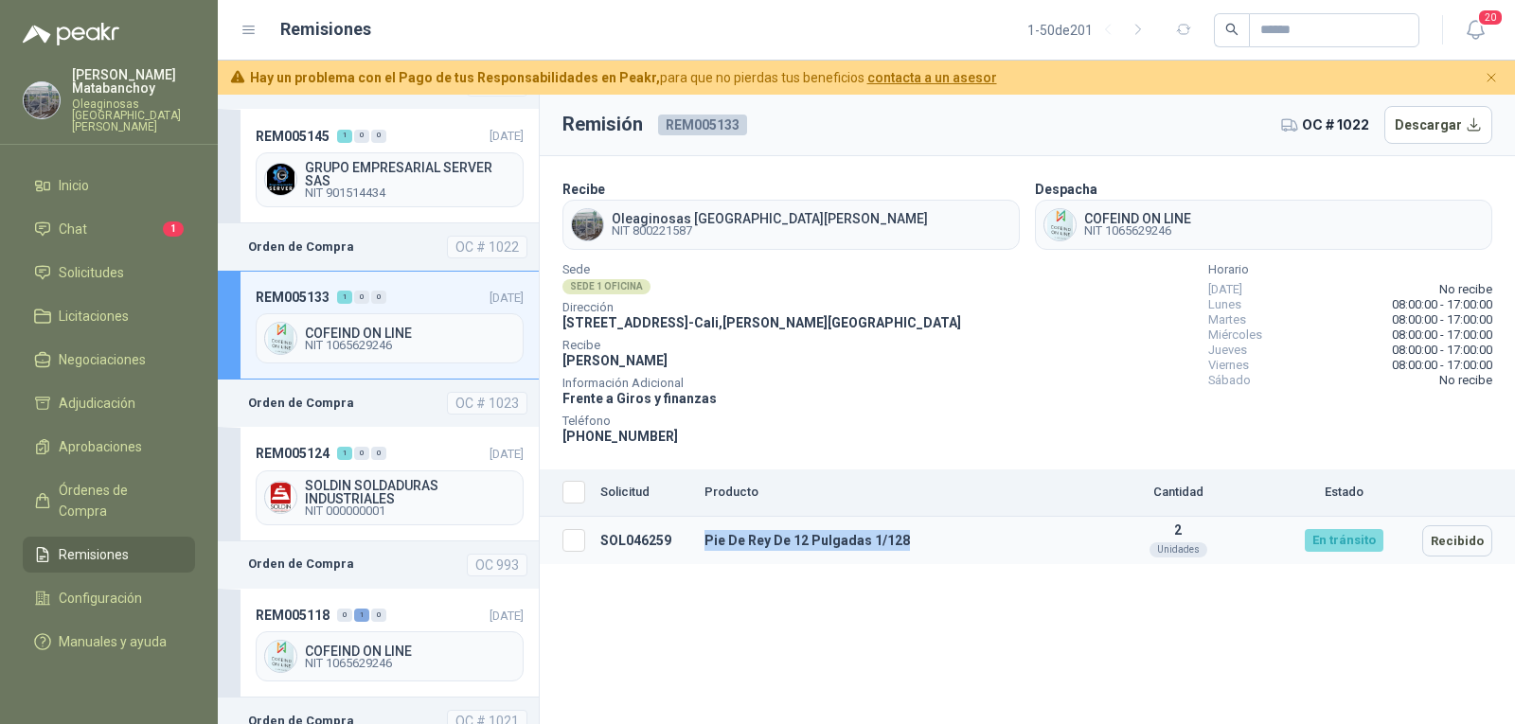
drag, startPoint x: 697, startPoint y: 538, endPoint x: 976, endPoint y: 545, distance: 279.5
click at [976, 545] on td "Pie De Rey De 12 Pulgadas 1/128" at bounding box center [890, 541] width 386 height 48
copy td "Pie De Rey De 12 Pulgadas 1/128"
click at [979, 265] on div "Sede SEDE 1 OFICINA Dirección [STREET_ADDRESS][PERSON_NAME] [PERSON_NAME] Infor…" at bounding box center [1028, 356] width 930 height 182
click at [942, 444] on div "Sede SEDE 1 OFICINA Dirección [STREET_ADDRESS][PERSON_NAME] [PERSON_NAME] Infor…" at bounding box center [1028, 356] width 930 height 182
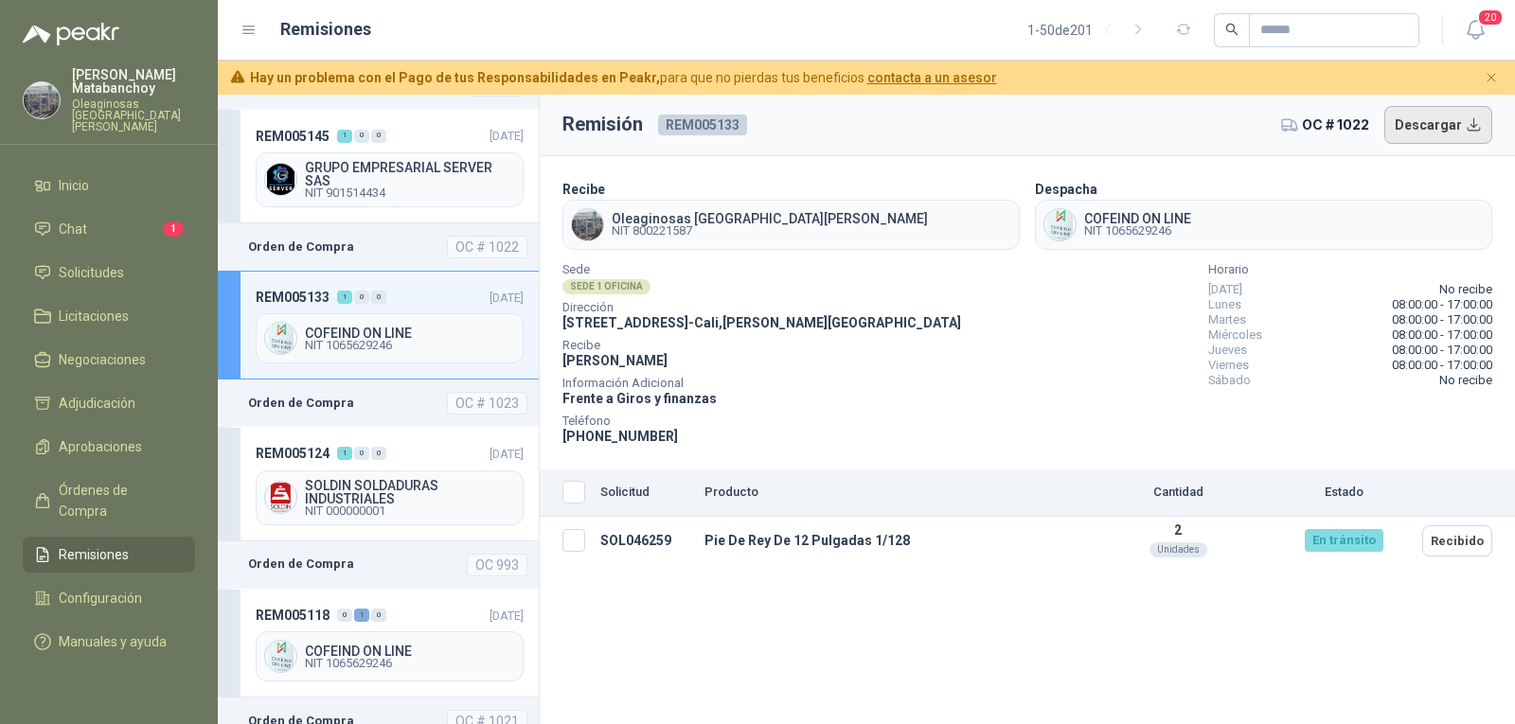
click at [1418, 136] on button "Descargar" at bounding box center [1439, 125] width 109 height 38
